Goal: Transaction & Acquisition: Book appointment/travel/reservation

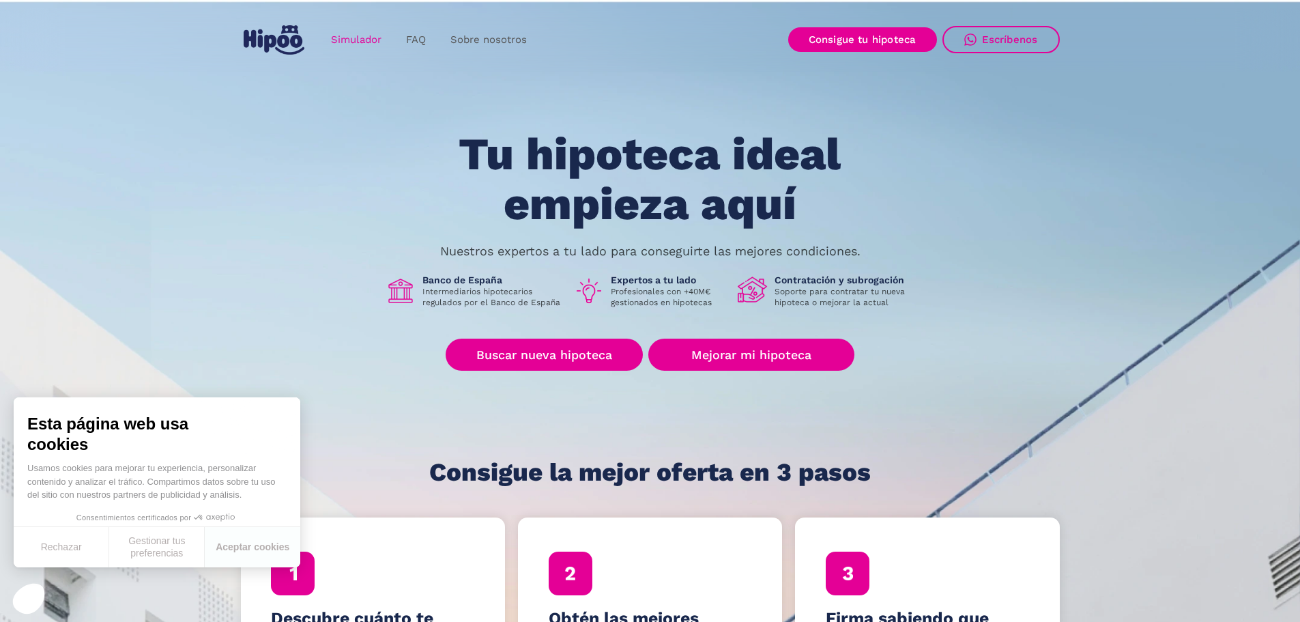
click at [369, 41] on link "Simulador" at bounding box center [356, 40] width 75 height 27
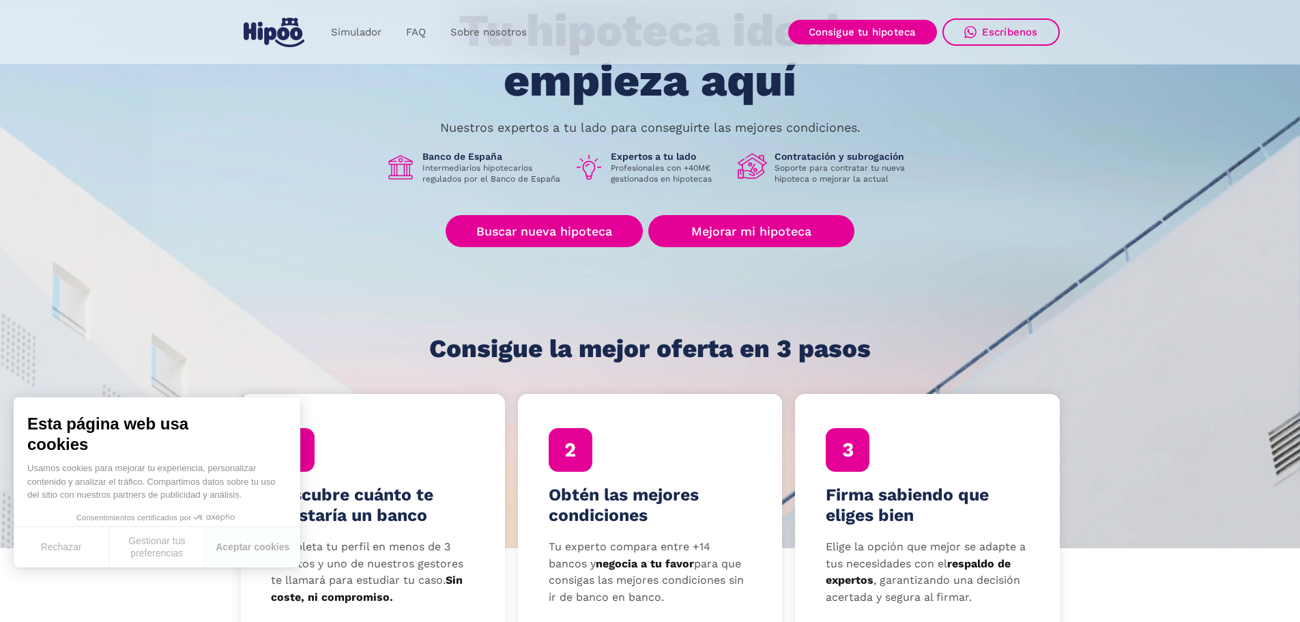
scroll to position [205, 0]
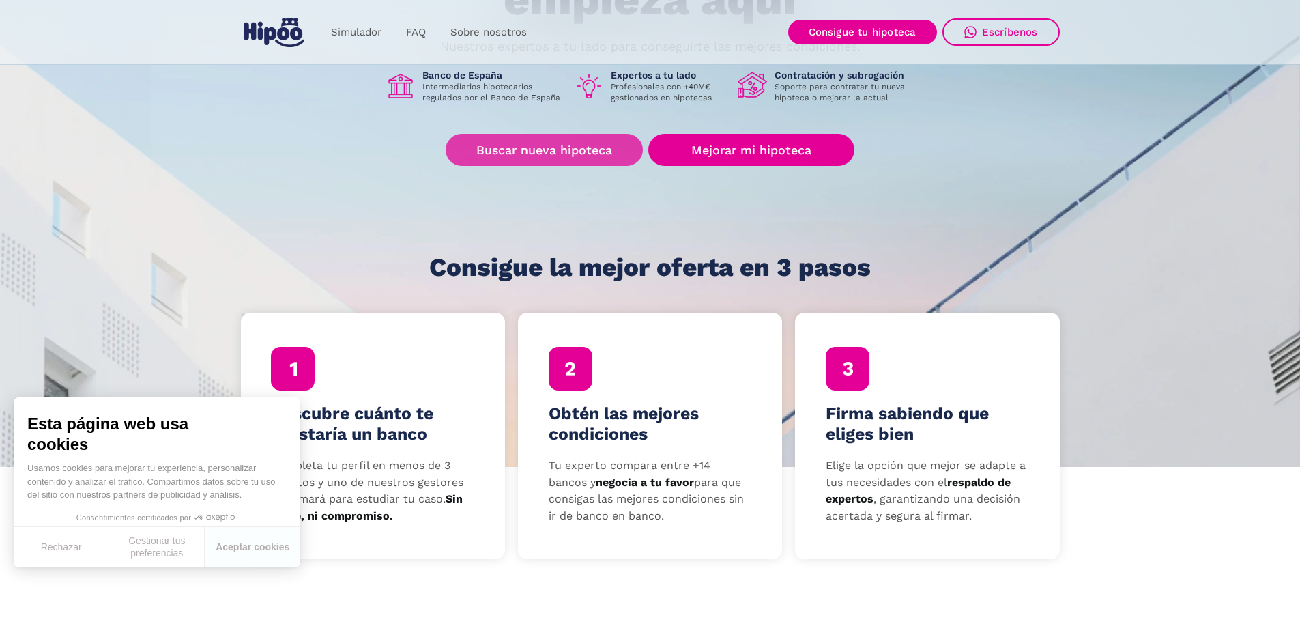
click at [549, 151] on link "Buscar nueva hipoteca" at bounding box center [544, 150] width 197 height 32
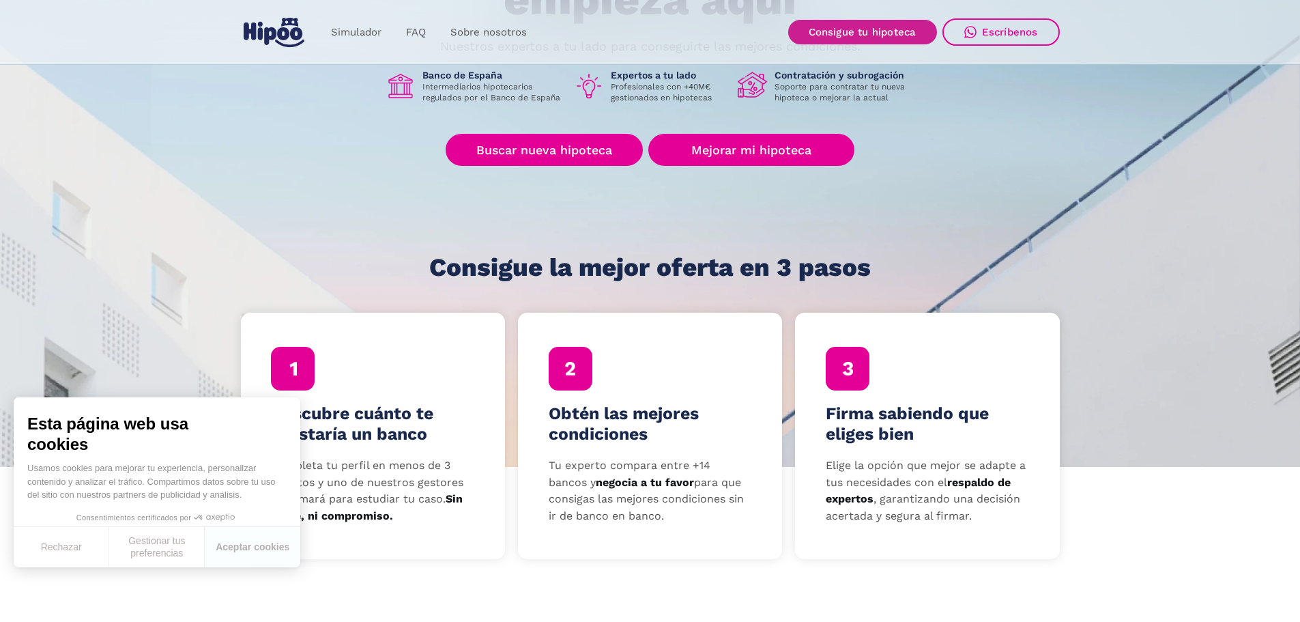
click at [892, 31] on link "Consigue tu hipoteca" at bounding box center [862, 32] width 149 height 25
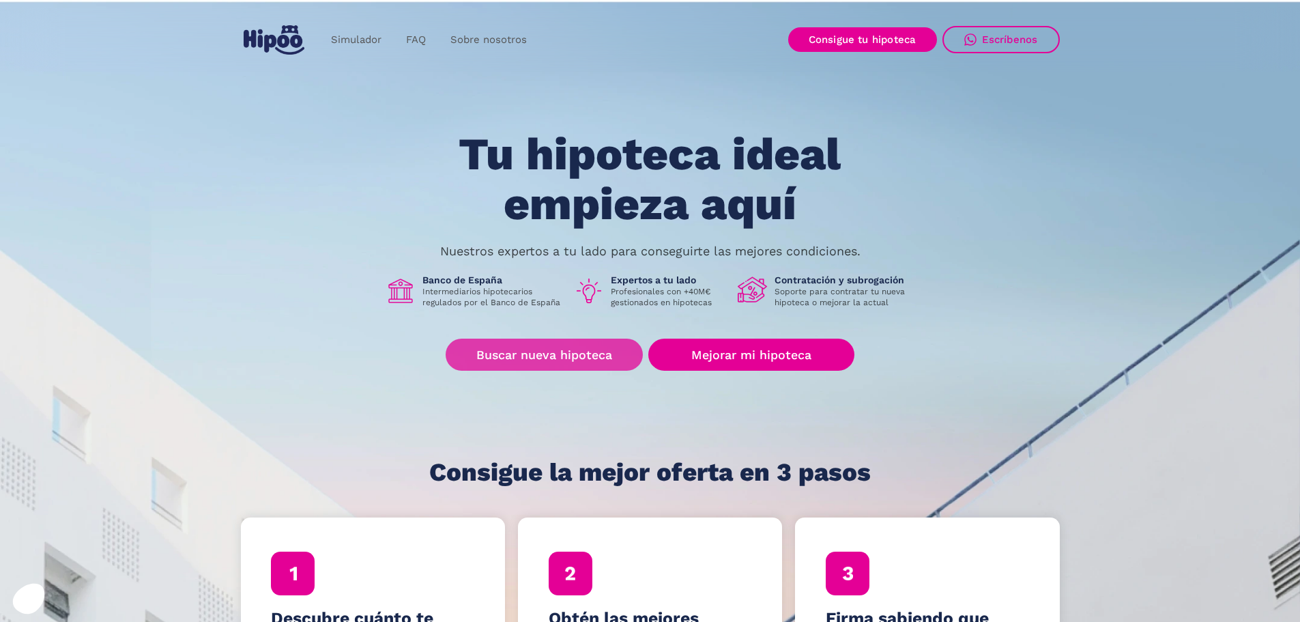
click at [549, 354] on link "Buscar nueva hipoteca" at bounding box center [544, 355] width 197 height 32
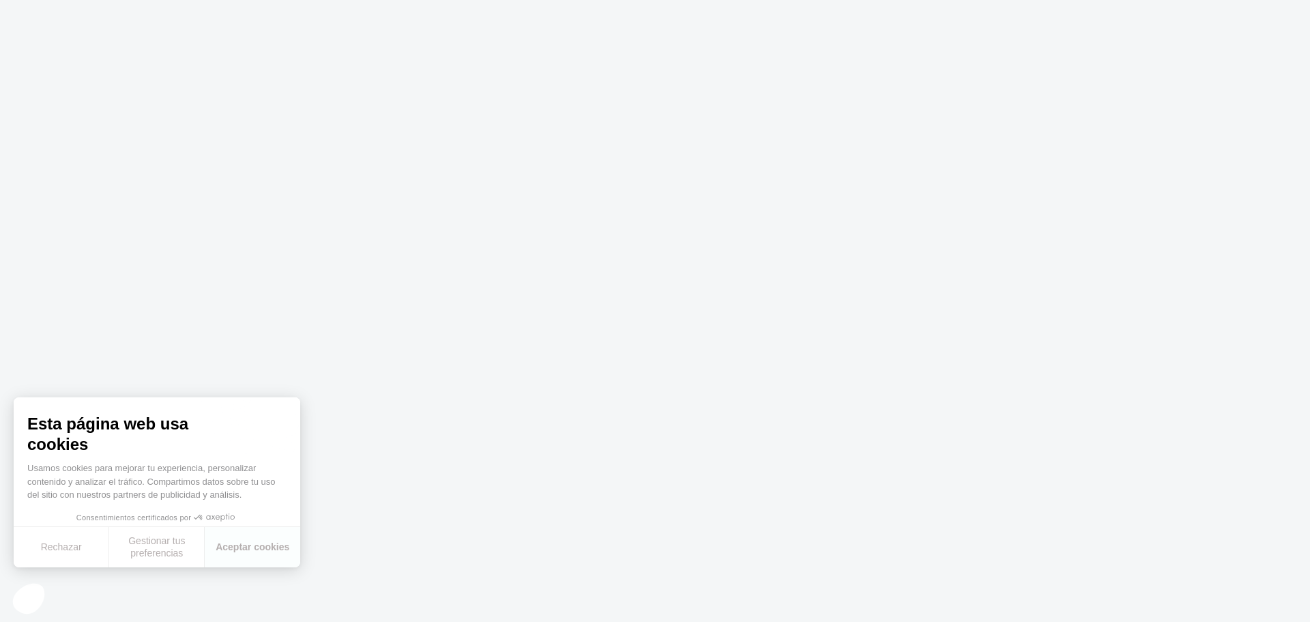
click at [608, 360] on body "Texto original Valora esta traducción Tu opinión servirá para ayudar a mejorar …" at bounding box center [655, 311] width 1310 height 622
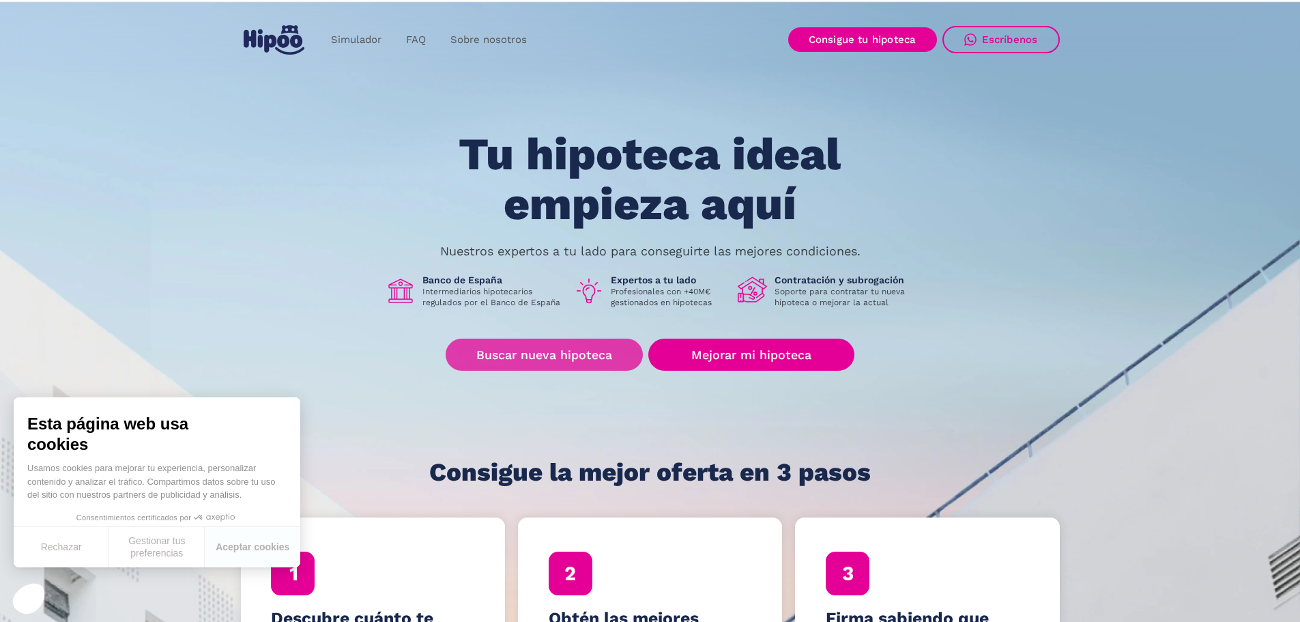
click at [564, 352] on link "Buscar nueva hipoteca" at bounding box center [544, 355] width 197 height 32
